Goal: Task Accomplishment & Management: Complete application form

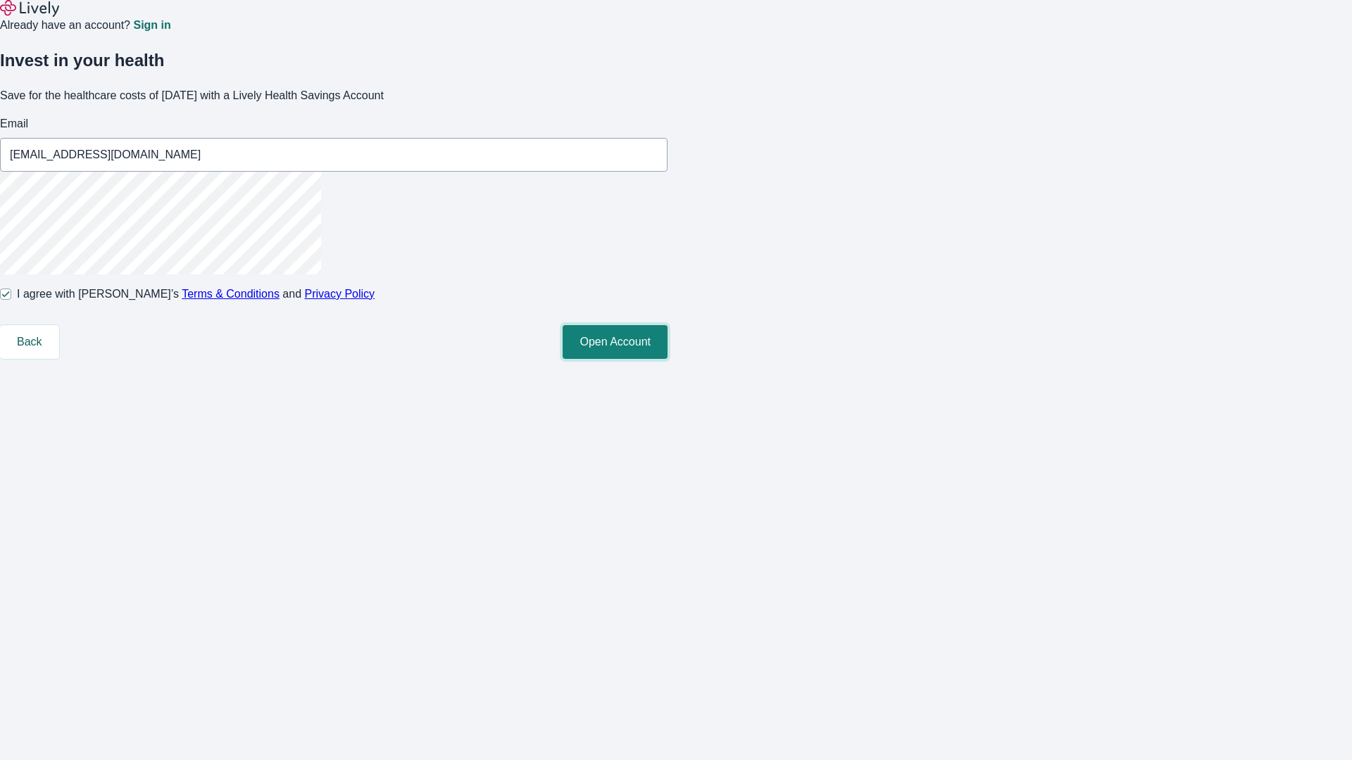
click at [667, 359] on button "Open Account" at bounding box center [614, 342] width 105 height 34
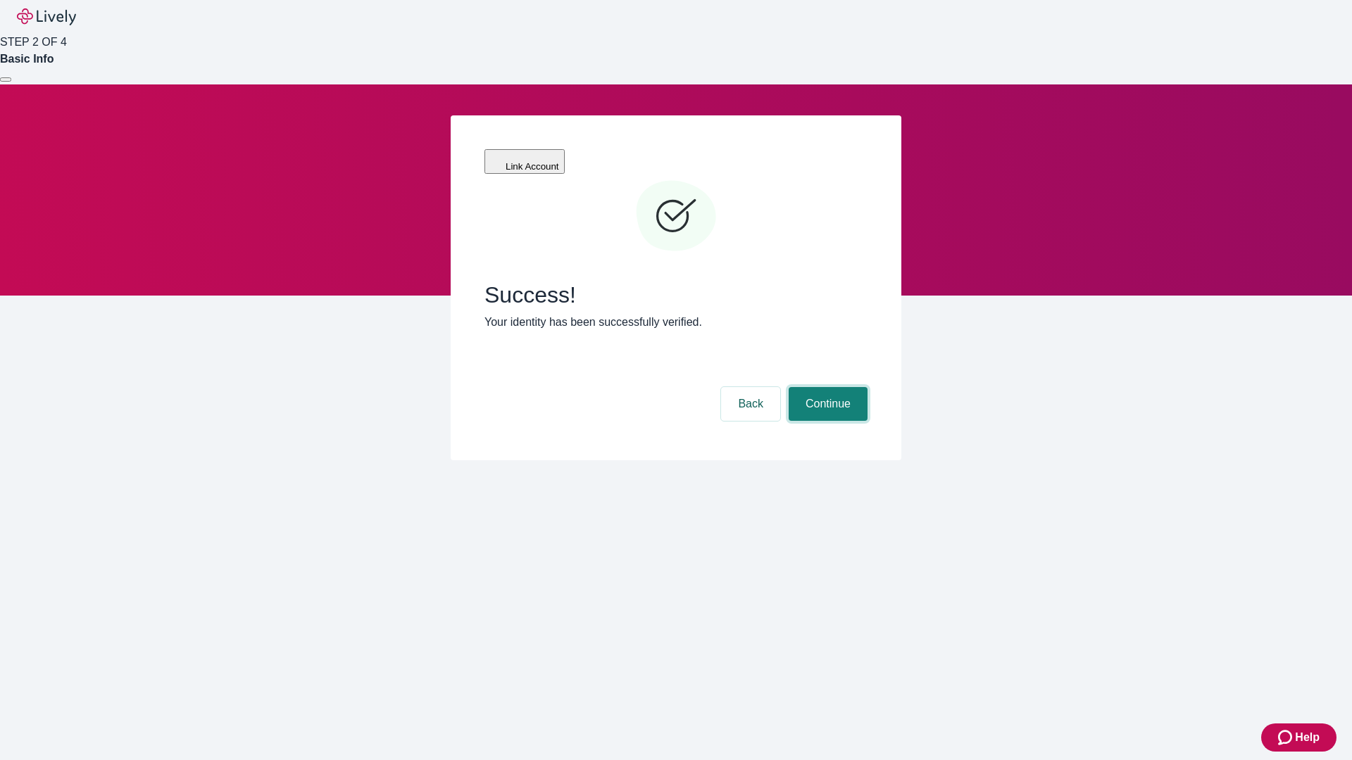
click at [826, 387] on button "Continue" at bounding box center [827, 404] width 79 height 34
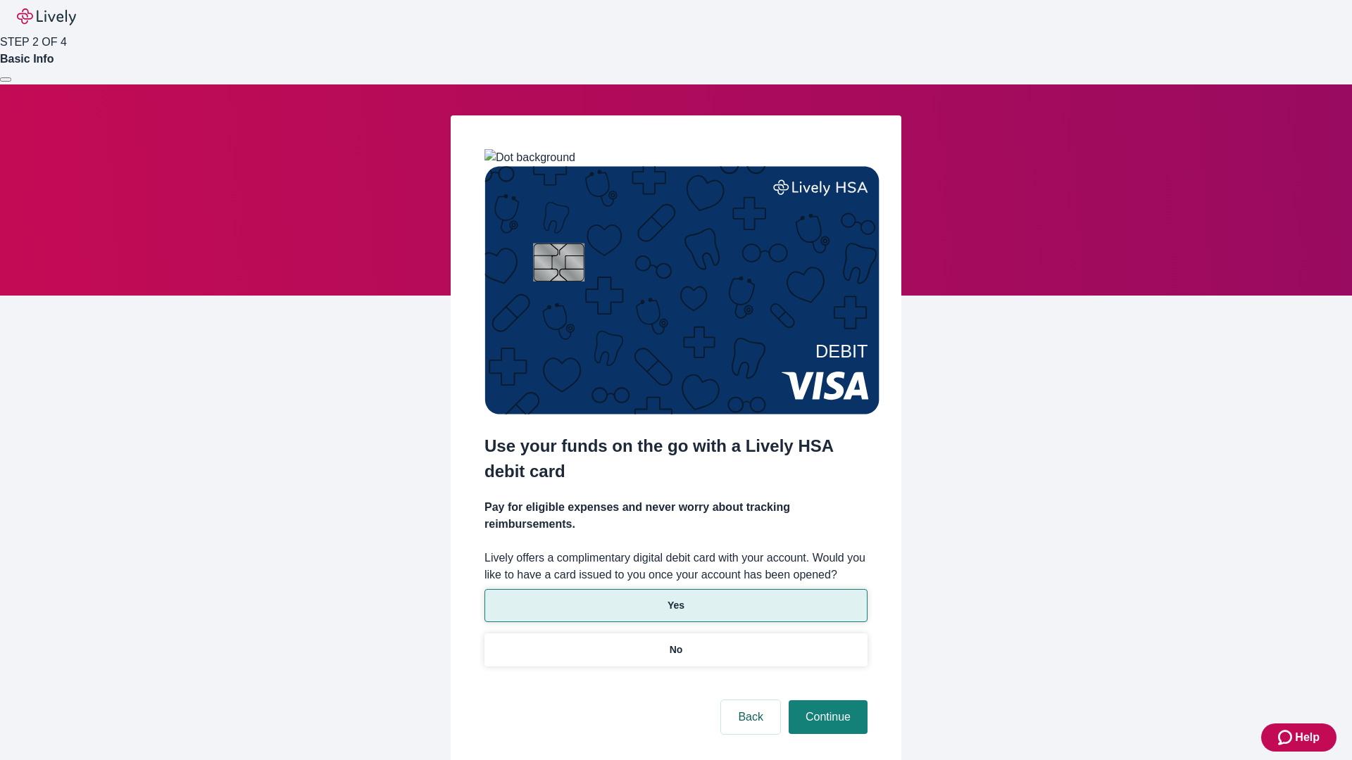
click at [675, 598] on p "Yes" at bounding box center [675, 605] width 17 height 15
click at [826, 700] on button "Continue" at bounding box center [827, 717] width 79 height 34
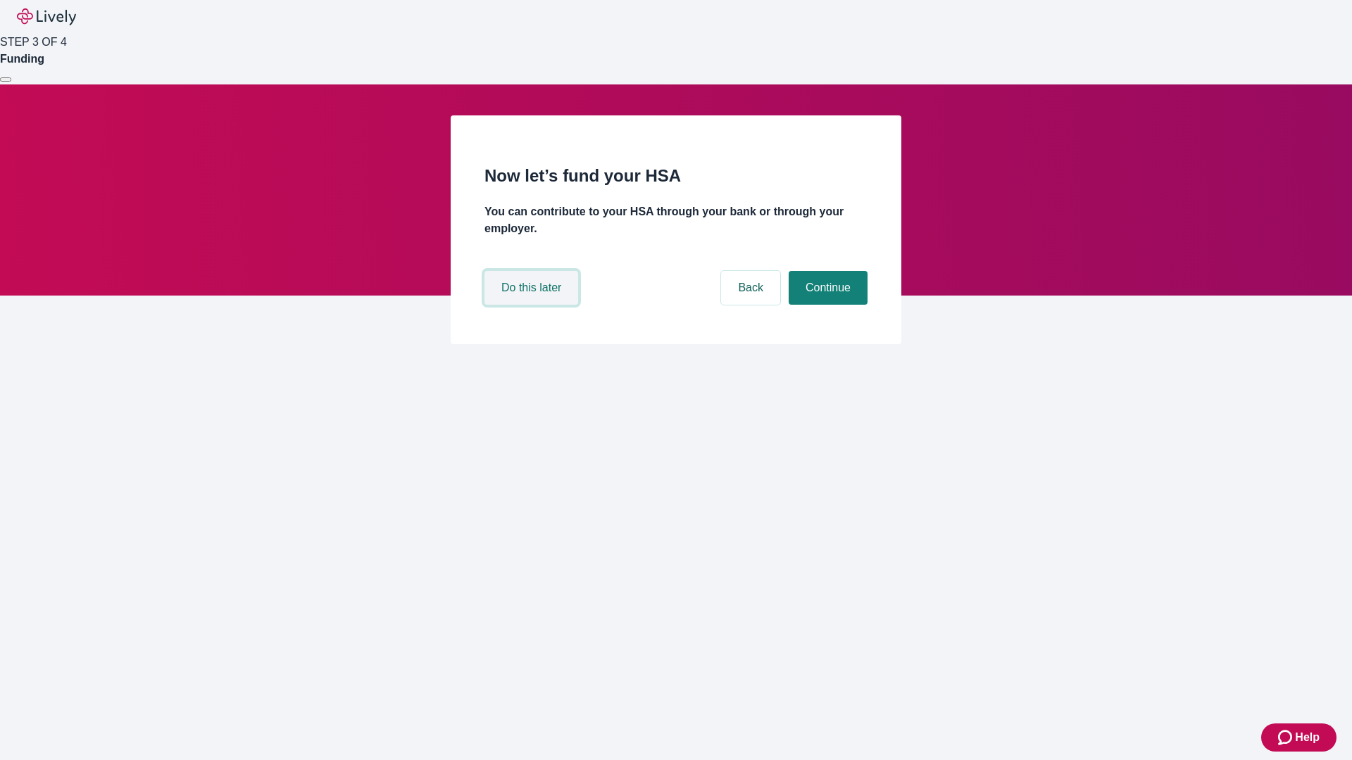
click at [533, 305] on button "Do this later" at bounding box center [531, 288] width 94 height 34
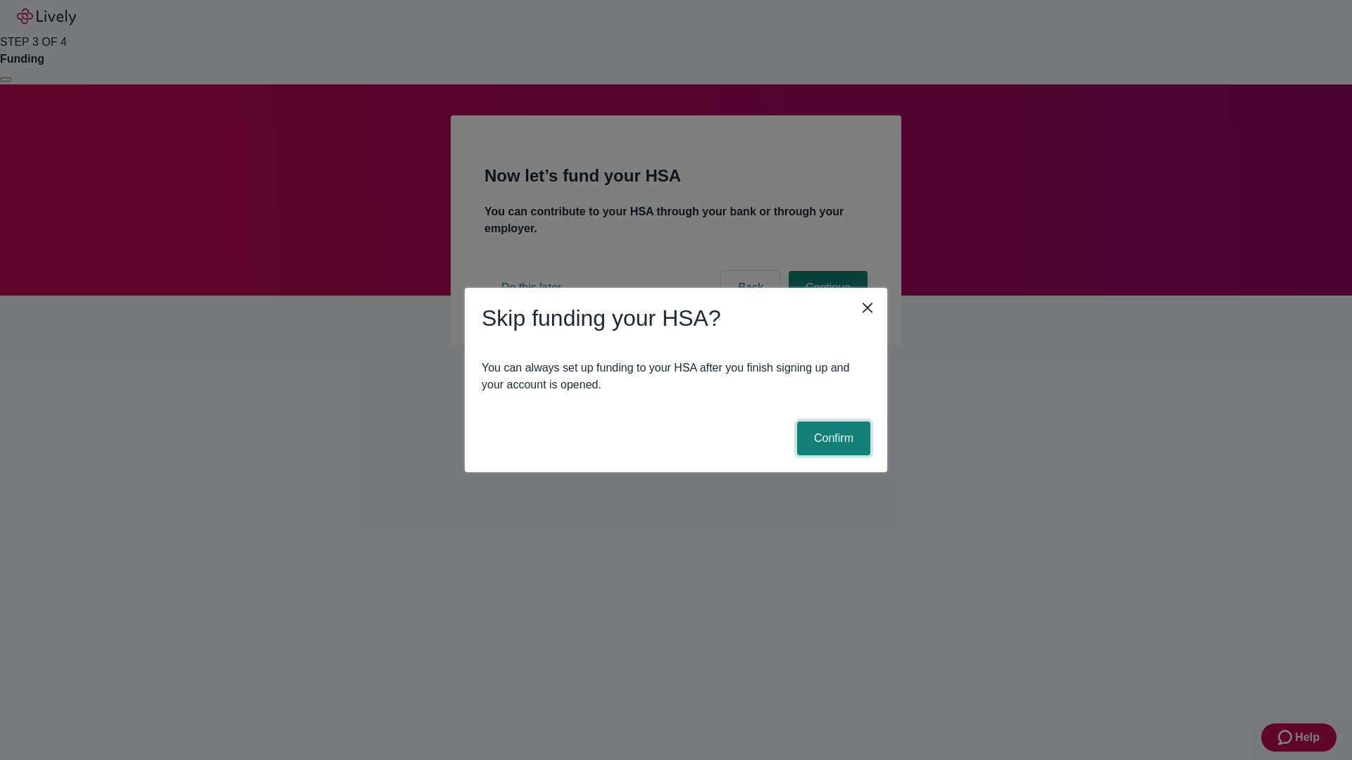
click at [831, 439] on button "Confirm" at bounding box center [833, 439] width 73 height 34
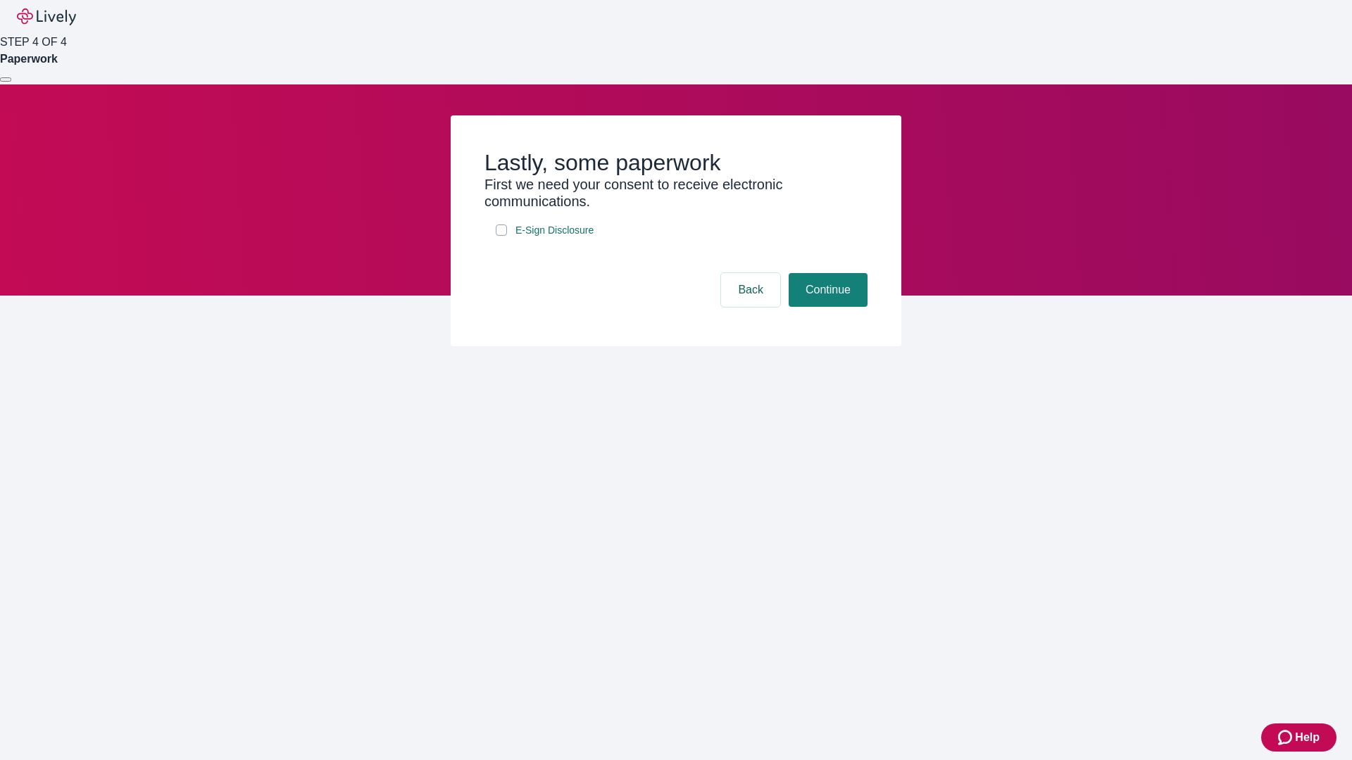
click at [501, 236] on input "E-Sign Disclosure" at bounding box center [501, 230] width 11 height 11
checkbox input "true"
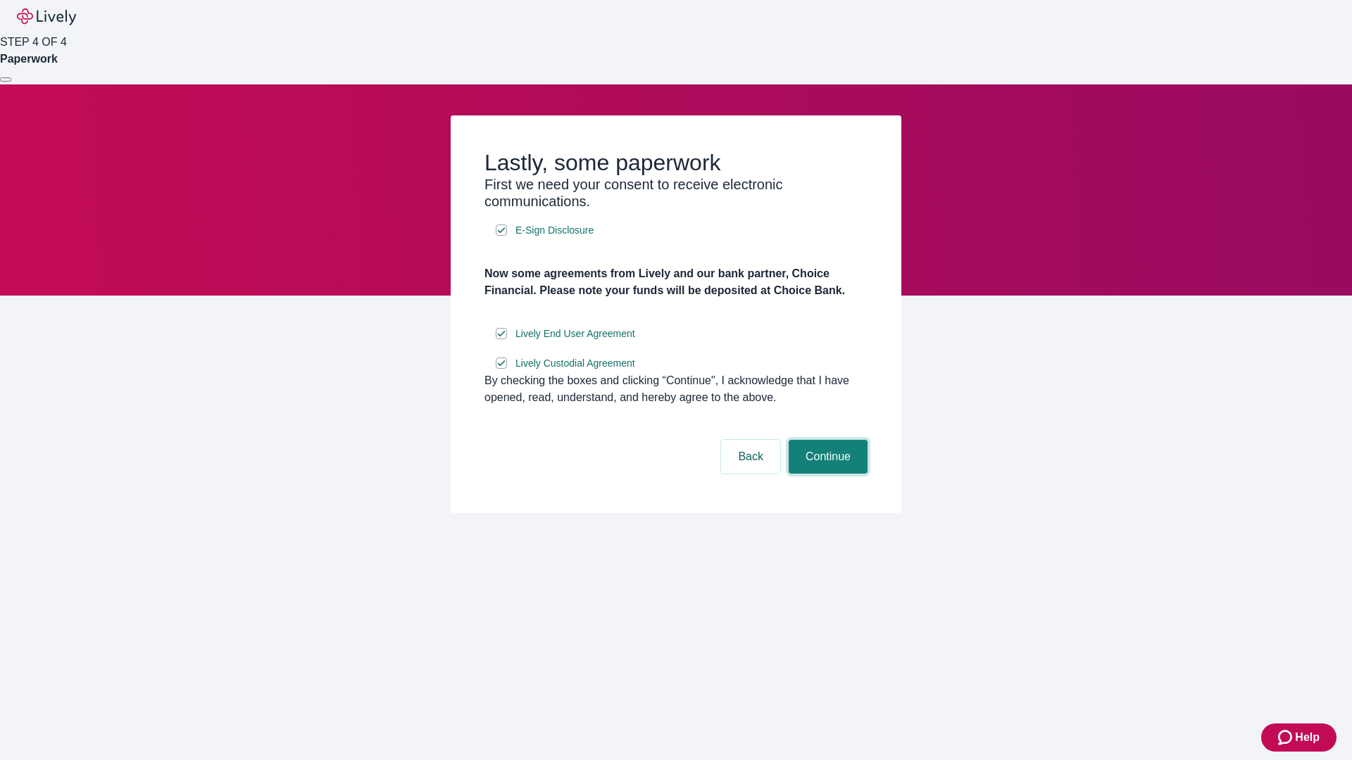
click at [826, 474] on button "Continue" at bounding box center [827, 457] width 79 height 34
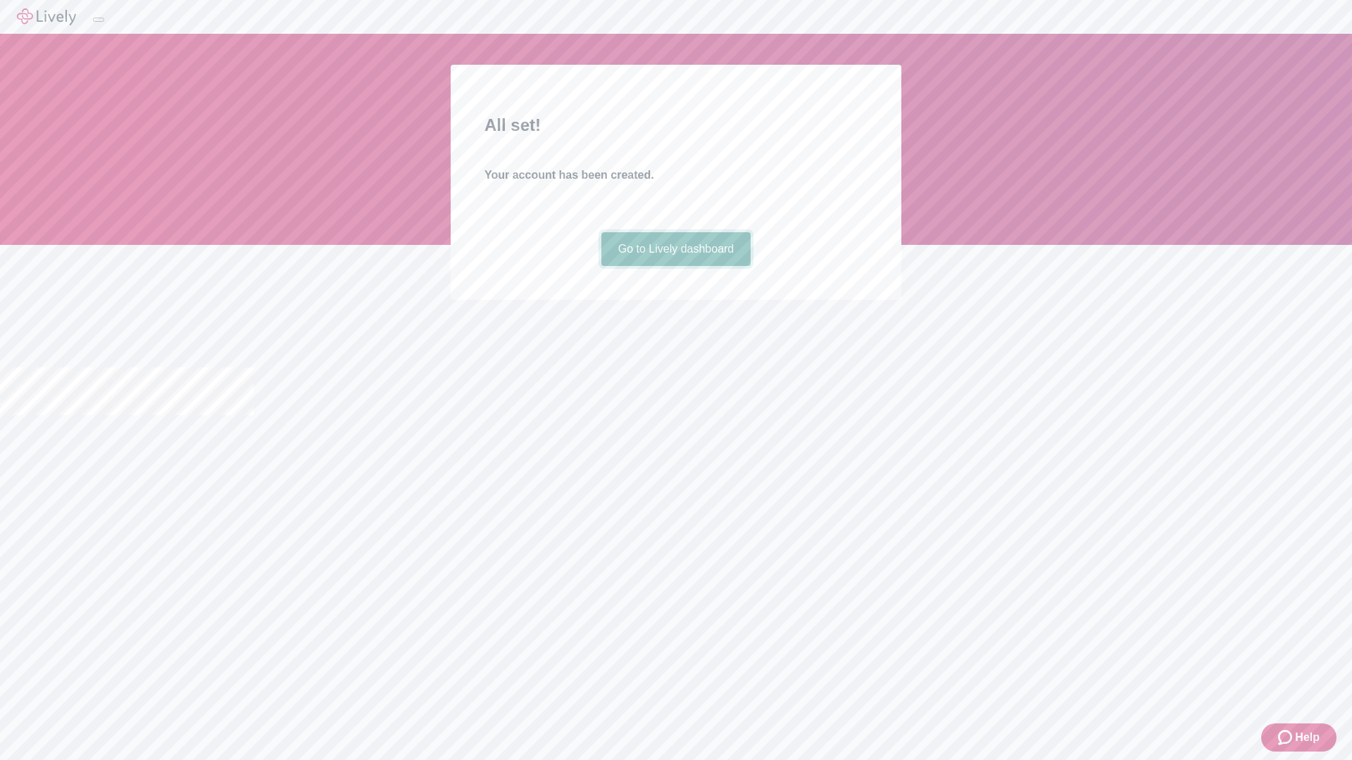
click at [675, 266] on link "Go to Lively dashboard" at bounding box center [676, 249] width 150 height 34
